Goal: Transaction & Acquisition: Purchase product/service

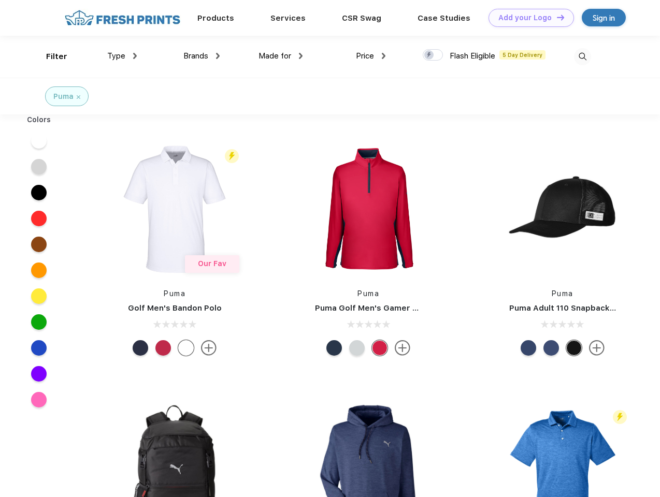
scroll to position [1, 0]
click at [527, 18] on link "Add your Logo Design Tool" at bounding box center [530, 18] width 85 height 18
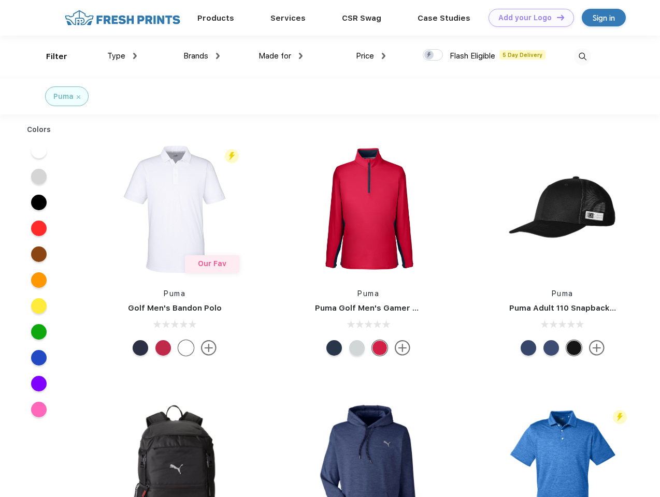
click at [0, 0] on div "Design Tool" at bounding box center [0, 0] width 0 height 0
click at [556, 17] on link "Add your Logo Design Tool" at bounding box center [530, 18] width 85 height 18
click at [50, 56] on div "Filter" at bounding box center [56, 57] width 21 height 12
click at [122, 56] on span "Type" at bounding box center [116, 55] width 18 height 9
click at [202, 56] on span "Brands" at bounding box center [195, 55] width 25 height 9
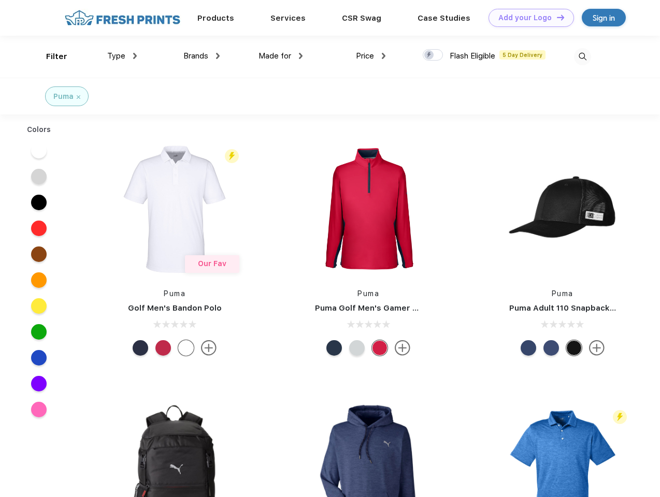
click at [281, 56] on span "Made for" at bounding box center [274, 55] width 33 height 9
click at [371, 56] on span "Price" at bounding box center [365, 55] width 18 height 9
click at [433, 55] on div at bounding box center [433, 54] width 20 height 11
click at [429, 55] on input "checkbox" at bounding box center [426, 52] width 7 height 7
click at [582, 56] on img at bounding box center [582, 56] width 17 height 17
